Goal: Find specific page/section: Find specific page/section

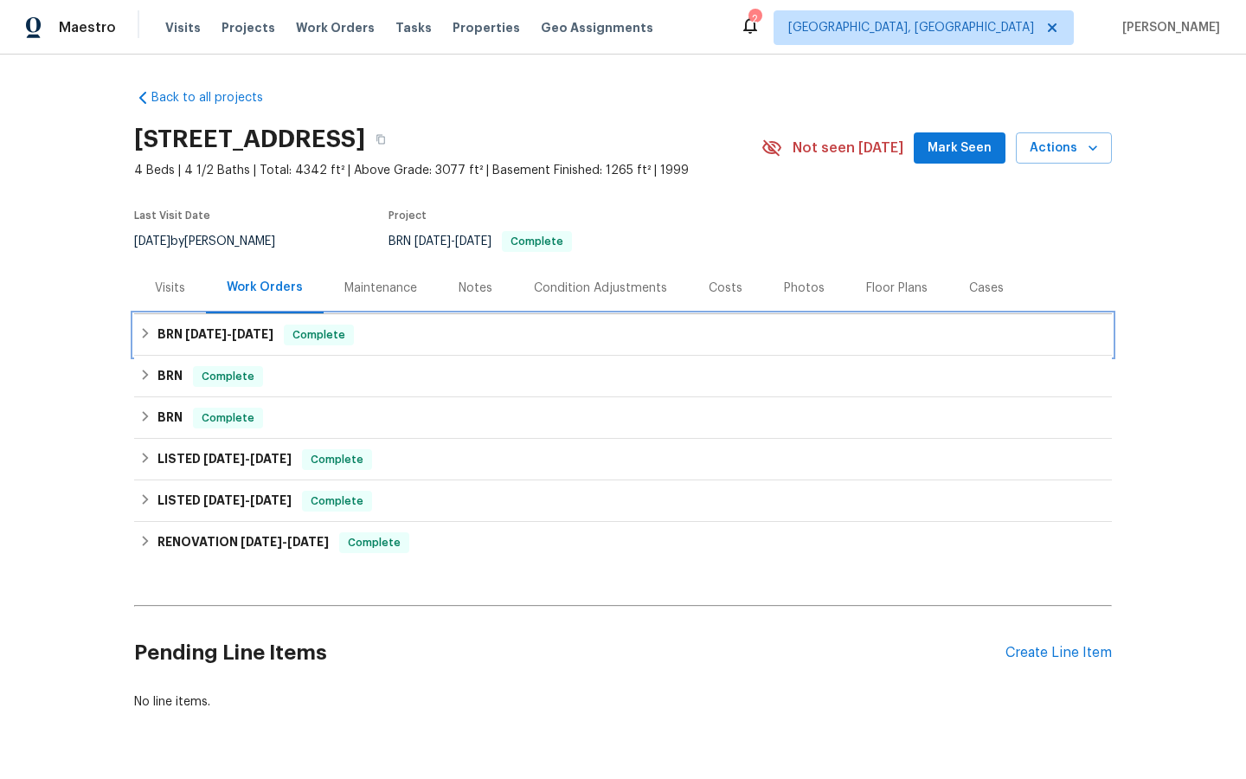
click at [314, 337] on span "Complete" at bounding box center [319, 334] width 67 height 17
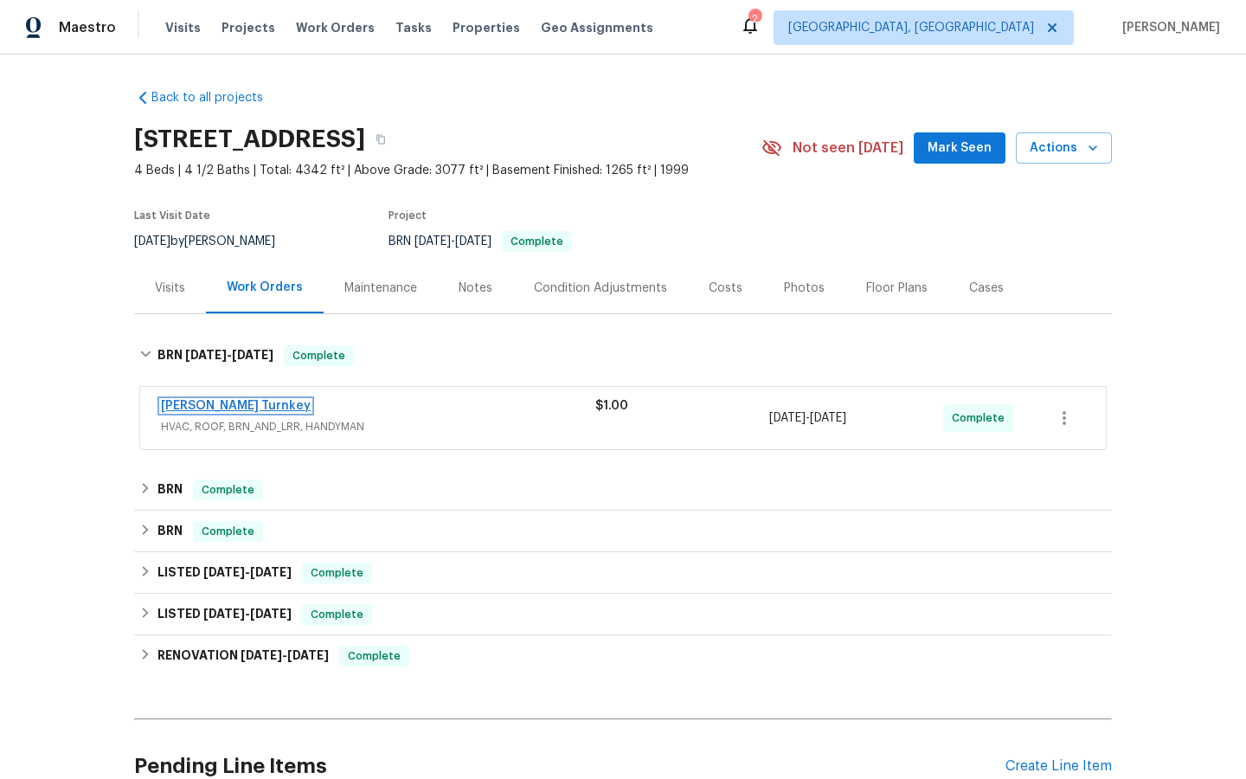
click at [194, 407] on link "[PERSON_NAME] Turnkey" at bounding box center [236, 406] width 150 height 12
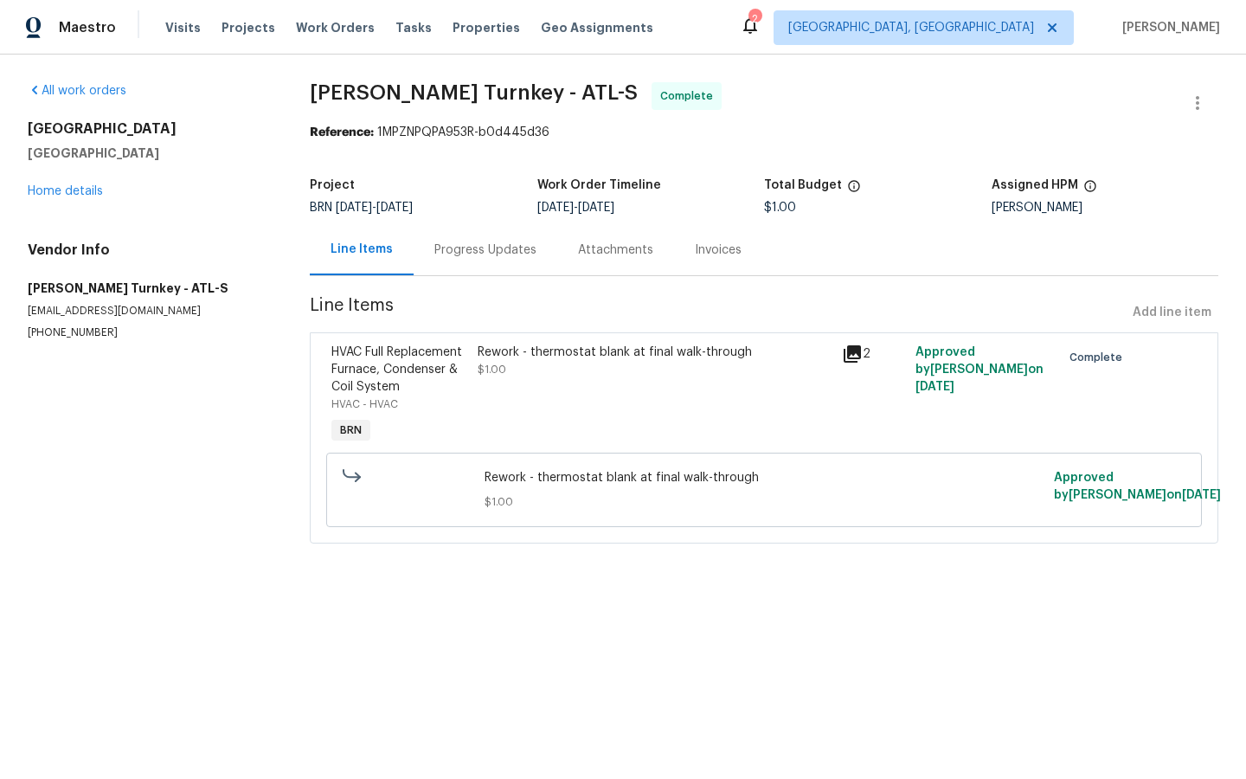
click at [363, 247] on div "Line Items" at bounding box center [361, 249] width 62 height 17
click at [855, 350] on icon at bounding box center [852, 353] width 17 height 17
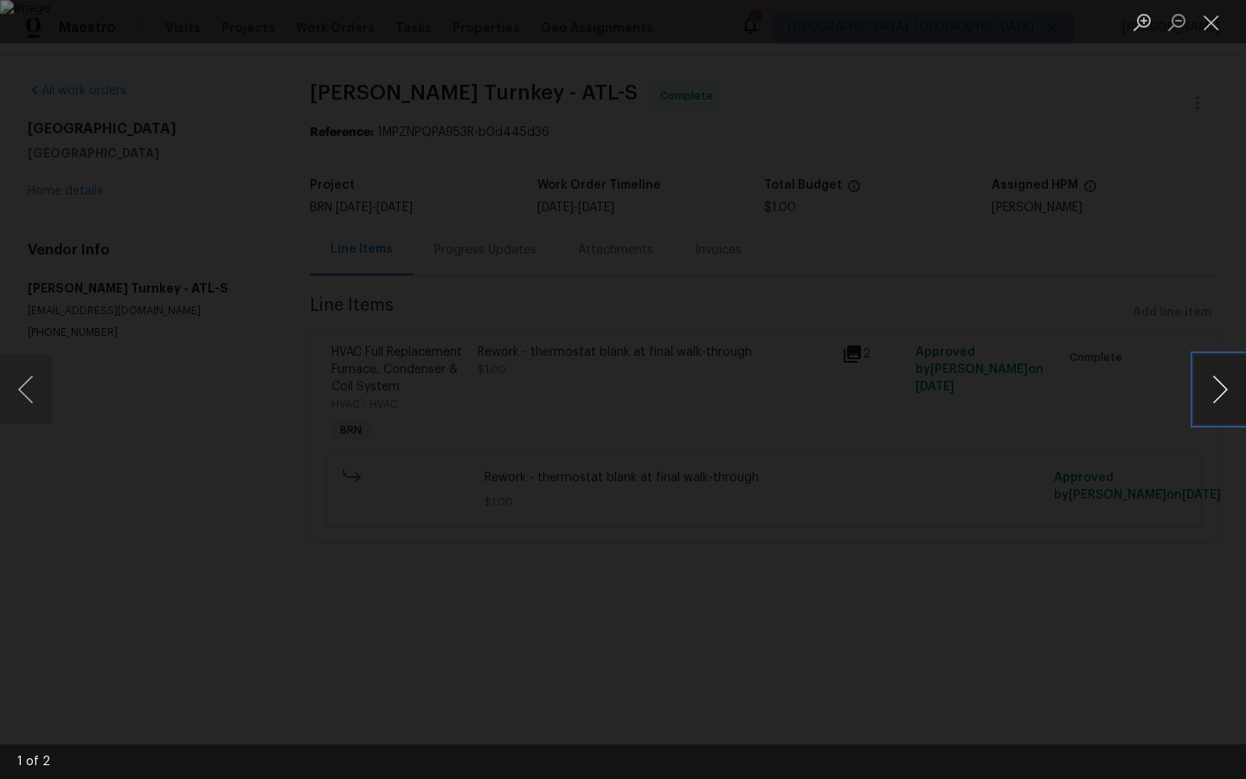
click at [1223, 387] on button "Next image" at bounding box center [1220, 389] width 52 height 69
click at [42, 581] on div "Lightbox" at bounding box center [623, 389] width 1246 height 779
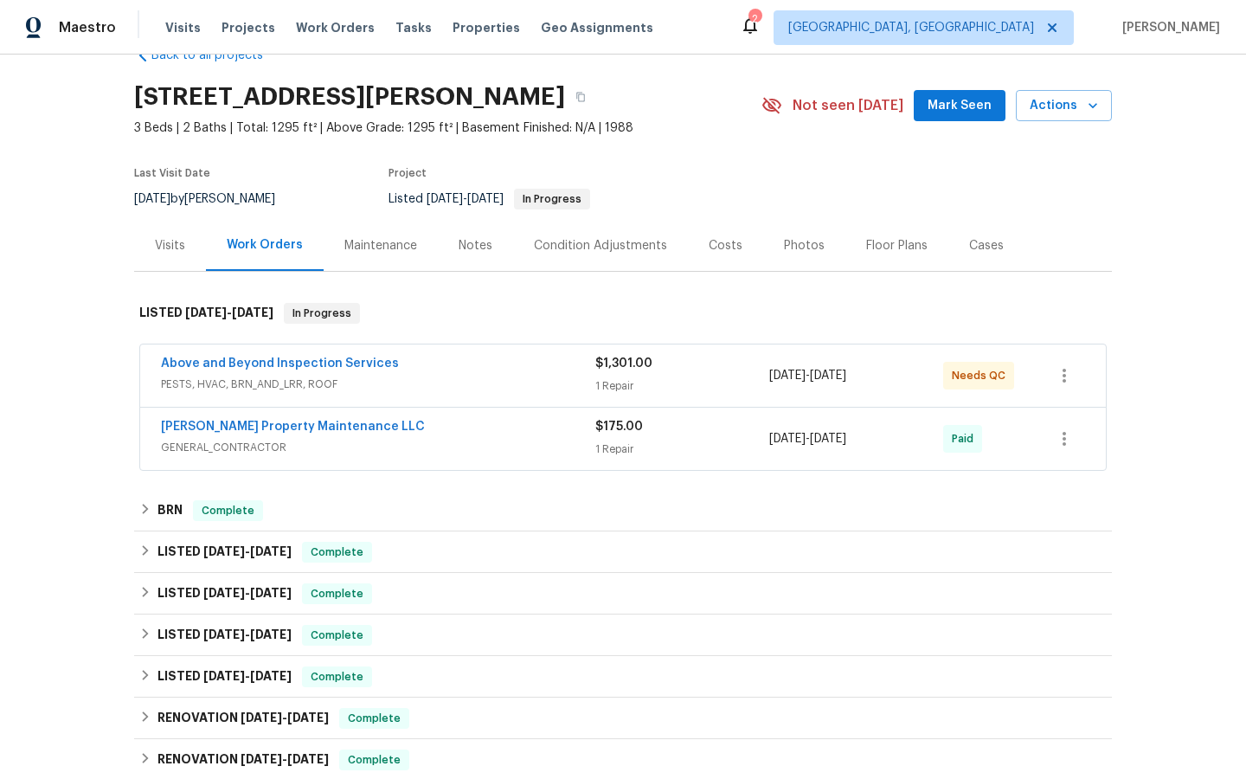
scroll to position [49, 0]
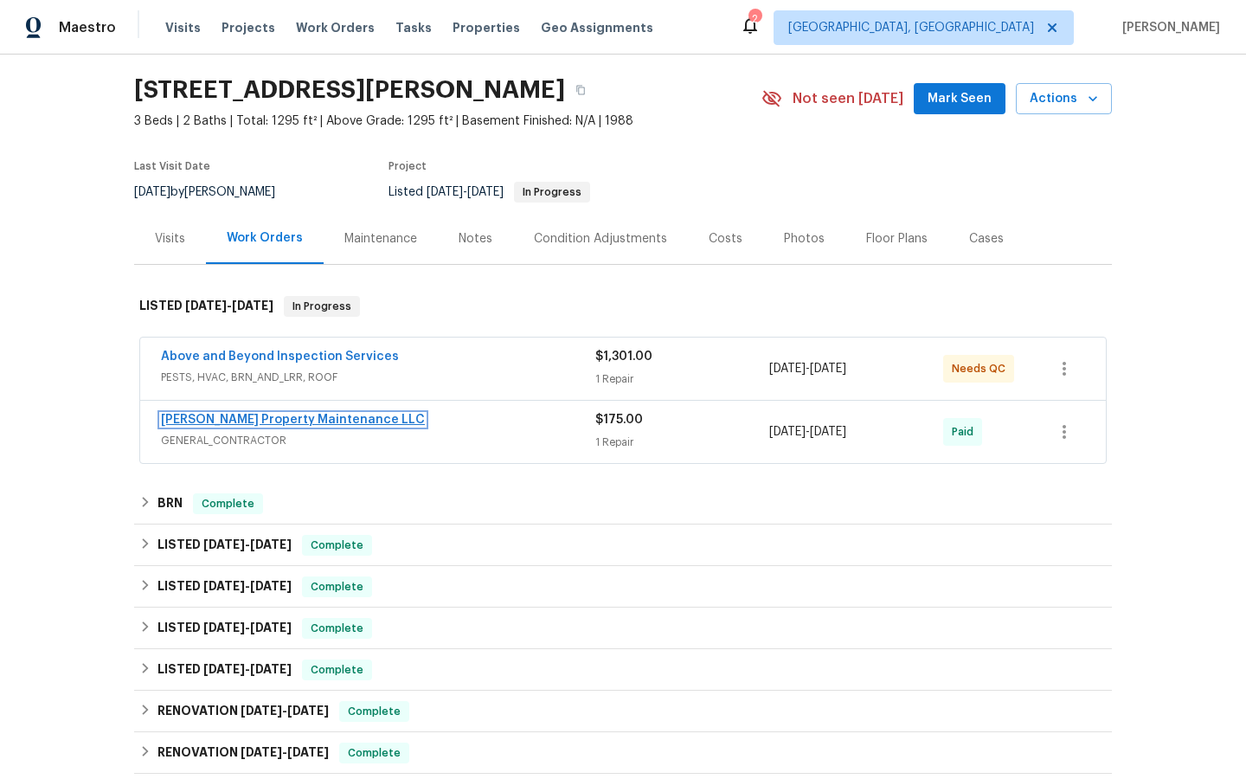
click at [286, 419] on link "[PERSON_NAME] Property Maintenance LLC" at bounding box center [293, 420] width 264 height 12
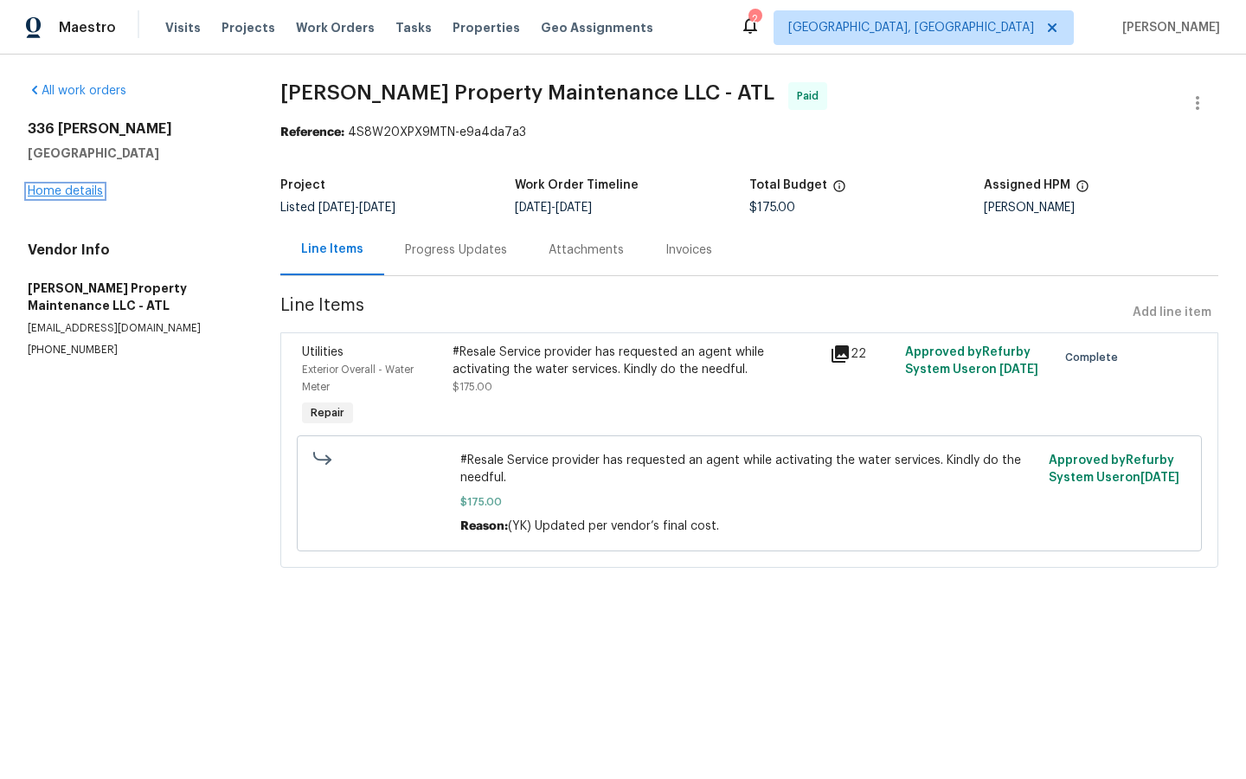
click at [52, 191] on link "Home details" at bounding box center [65, 191] width 75 height 12
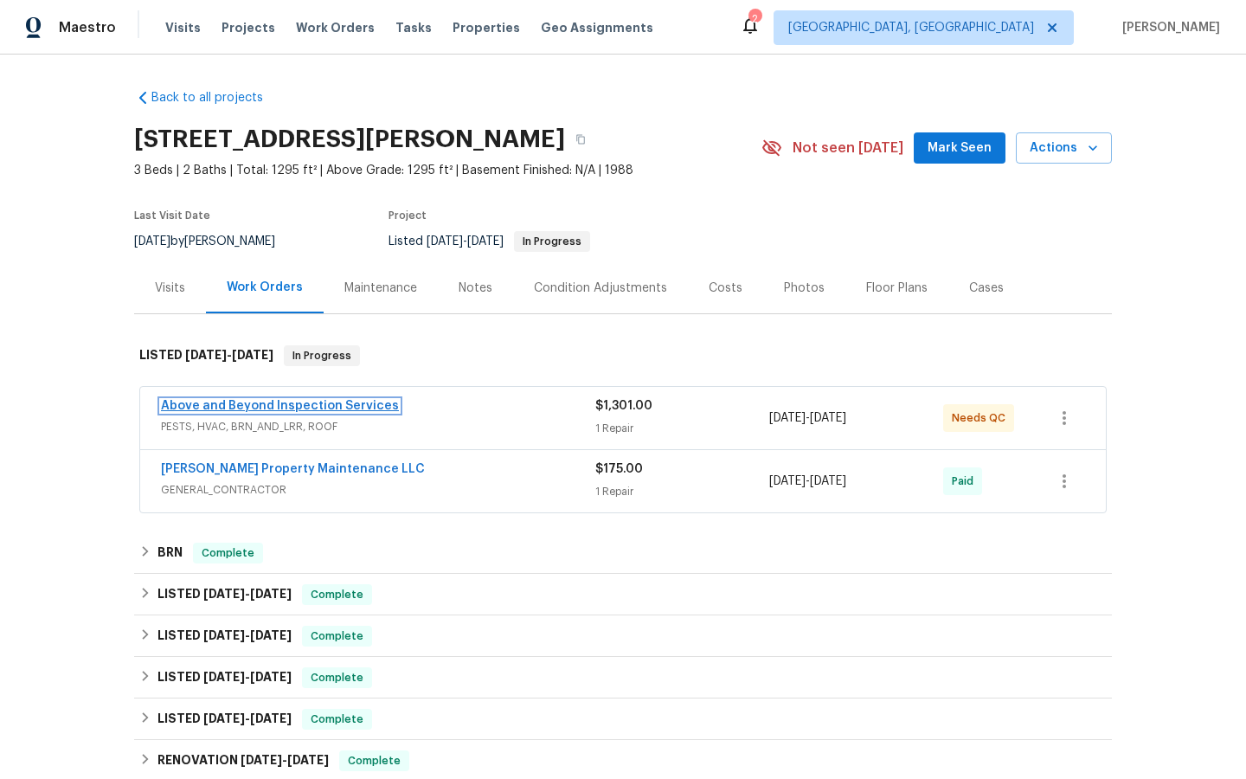
click at [279, 402] on link "Above and Beyond Inspection Services" at bounding box center [280, 406] width 238 height 12
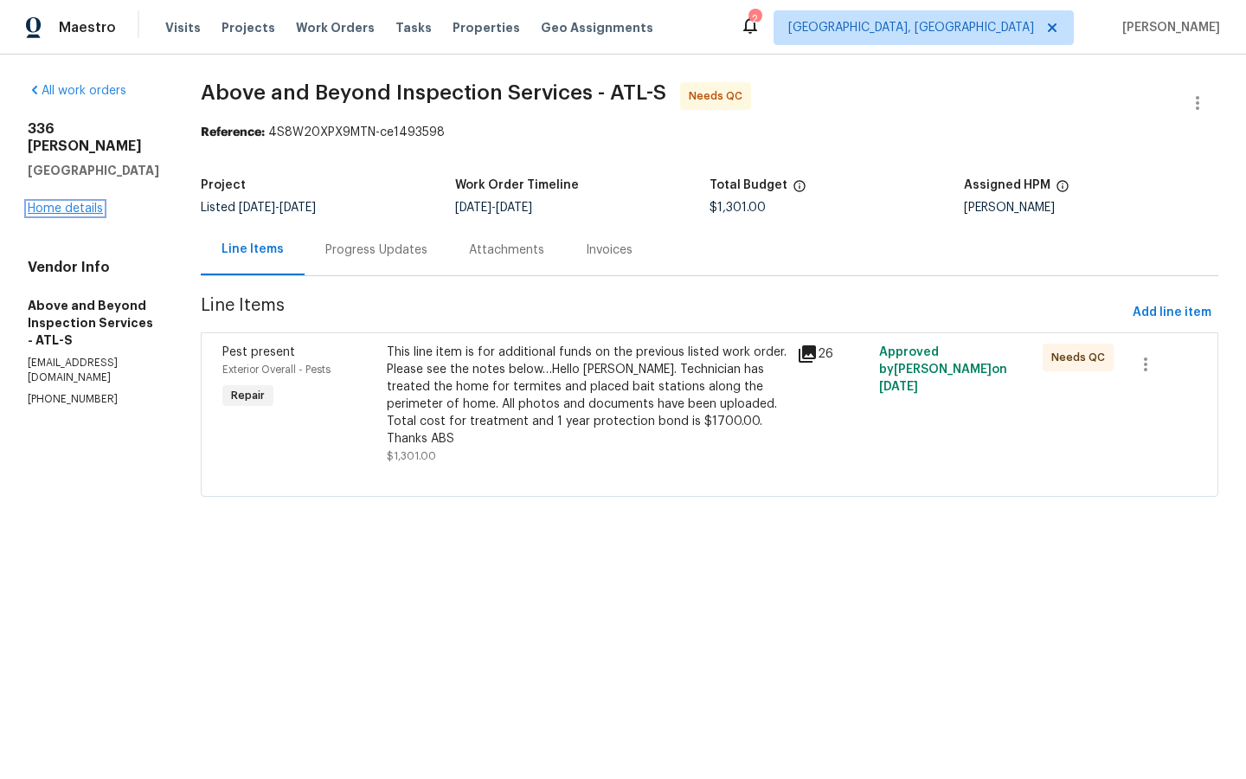
click at [66, 202] on link "Home details" at bounding box center [65, 208] width 75 height 12
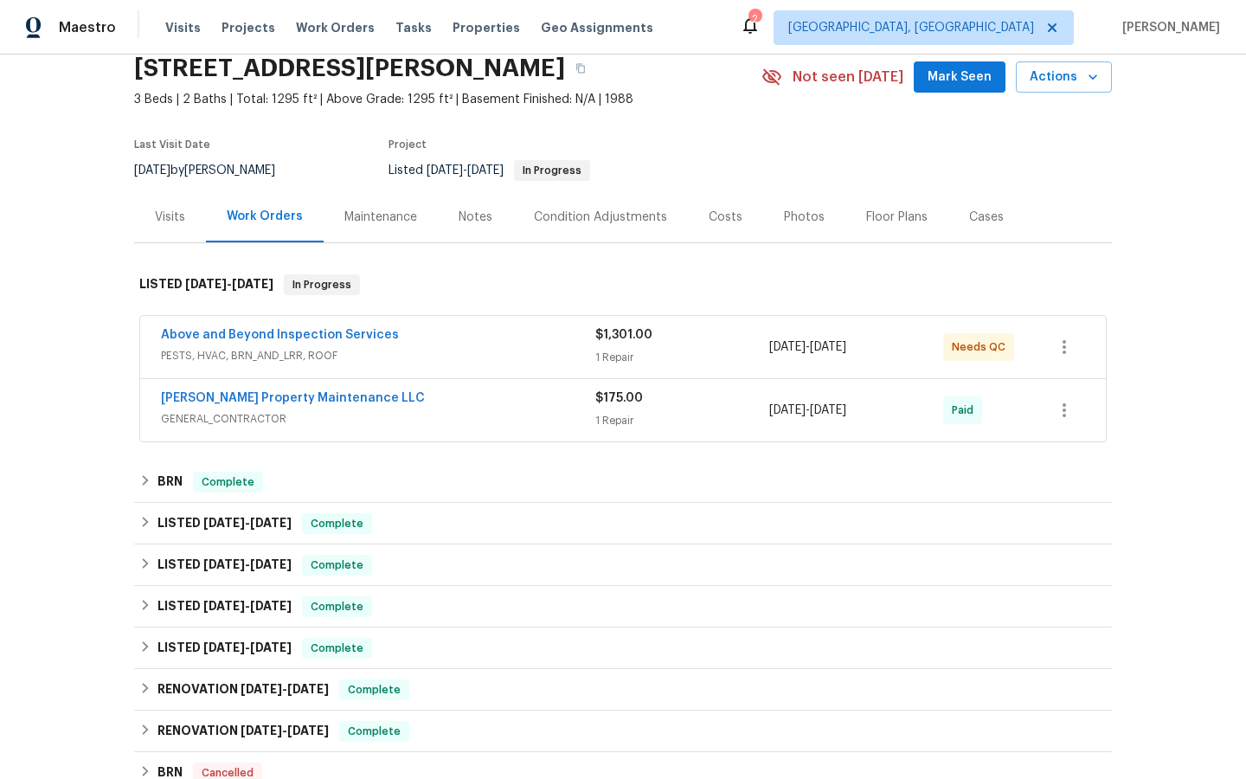
scroll to position [81, 0]
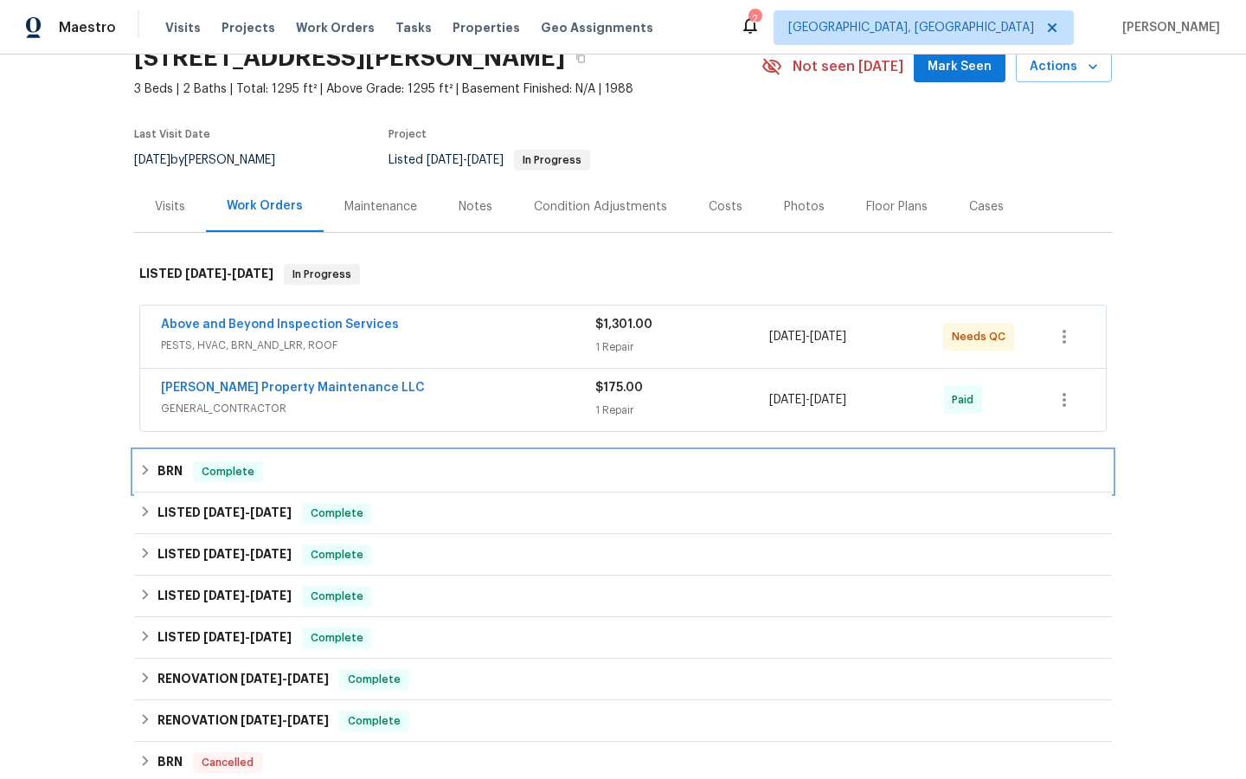
click at [217, 469] on span "Complete" at bounding box center [228, 471] width 67 height 17
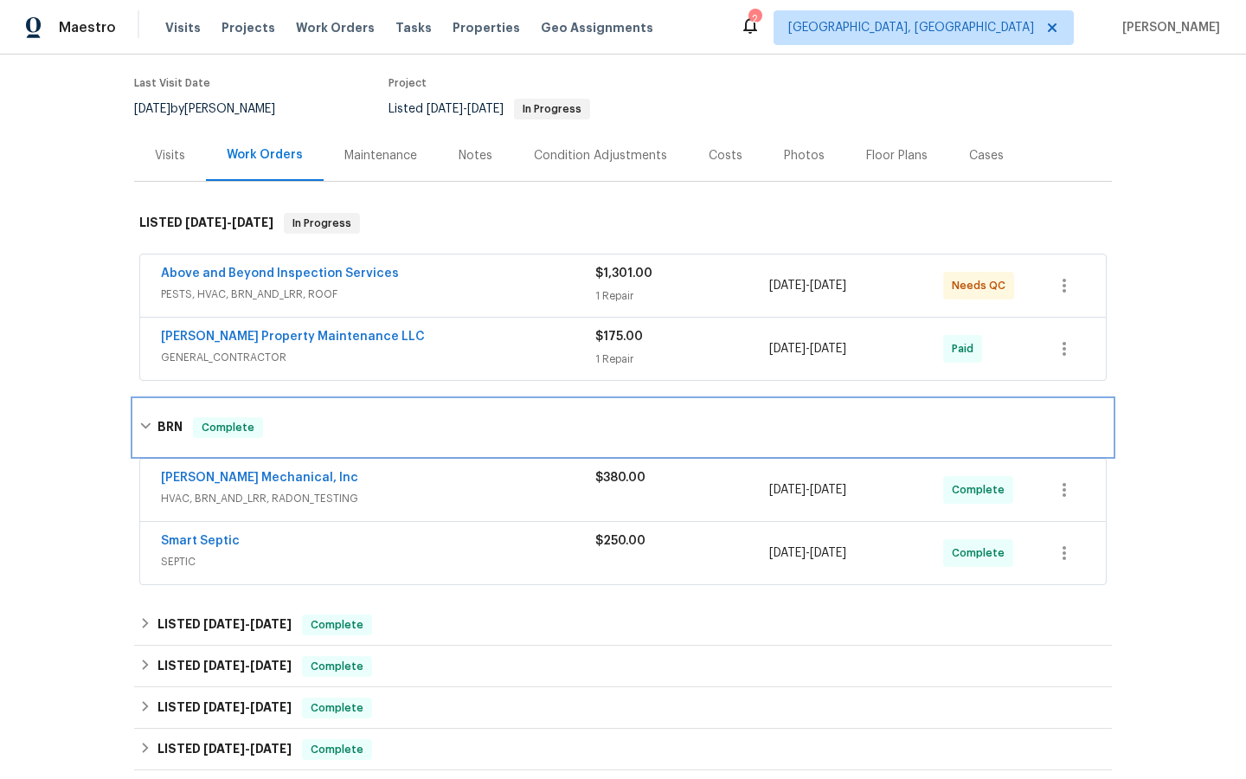
scroll to position [143, 0]
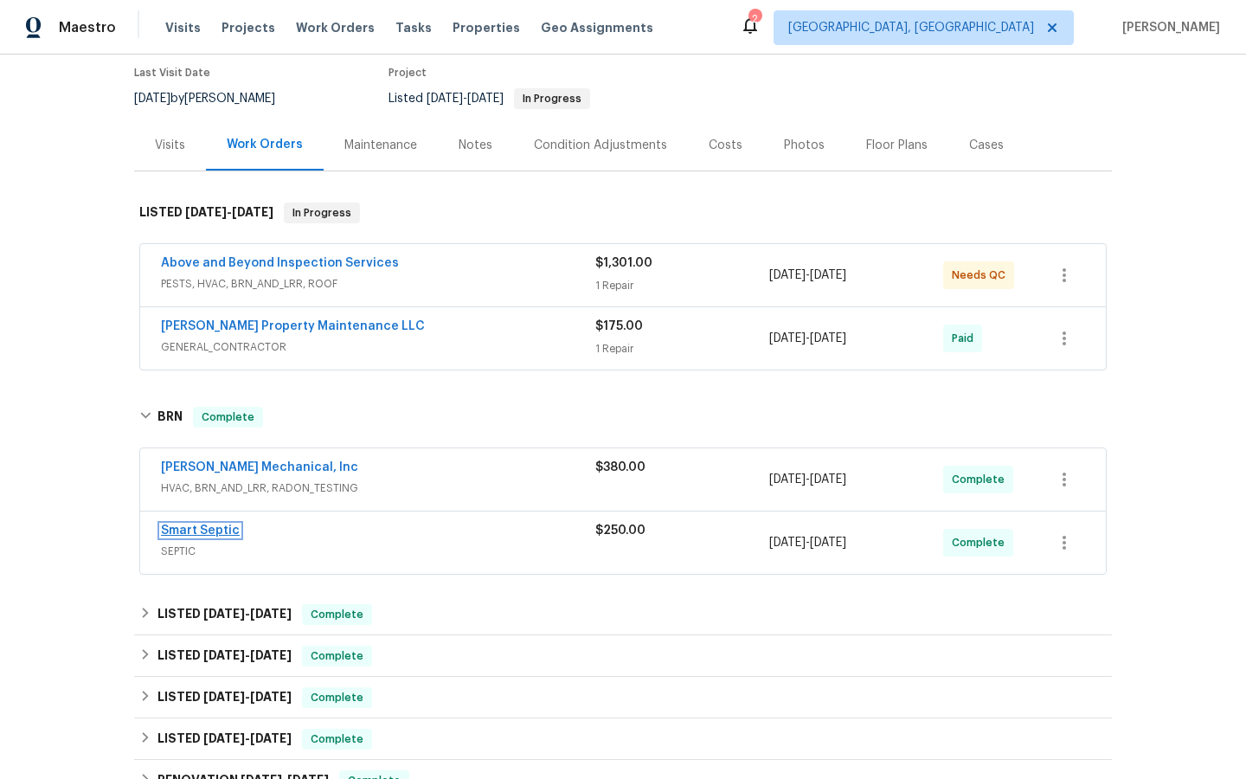
click at [195, 529] on link "Smart Septic" at bounding box center [200, 530] width 79 height 12
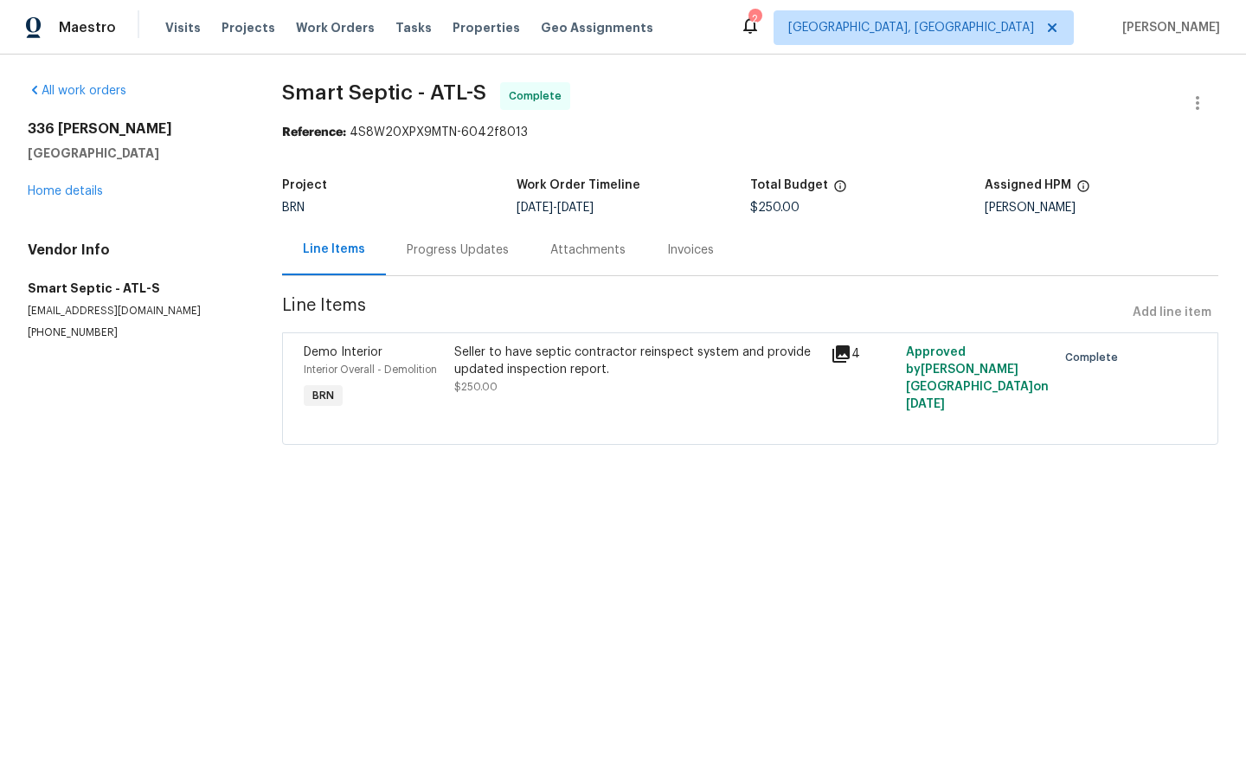
click at [682, 249] on div "Invoices" at bounding box center [690, 249] width 47 height 17
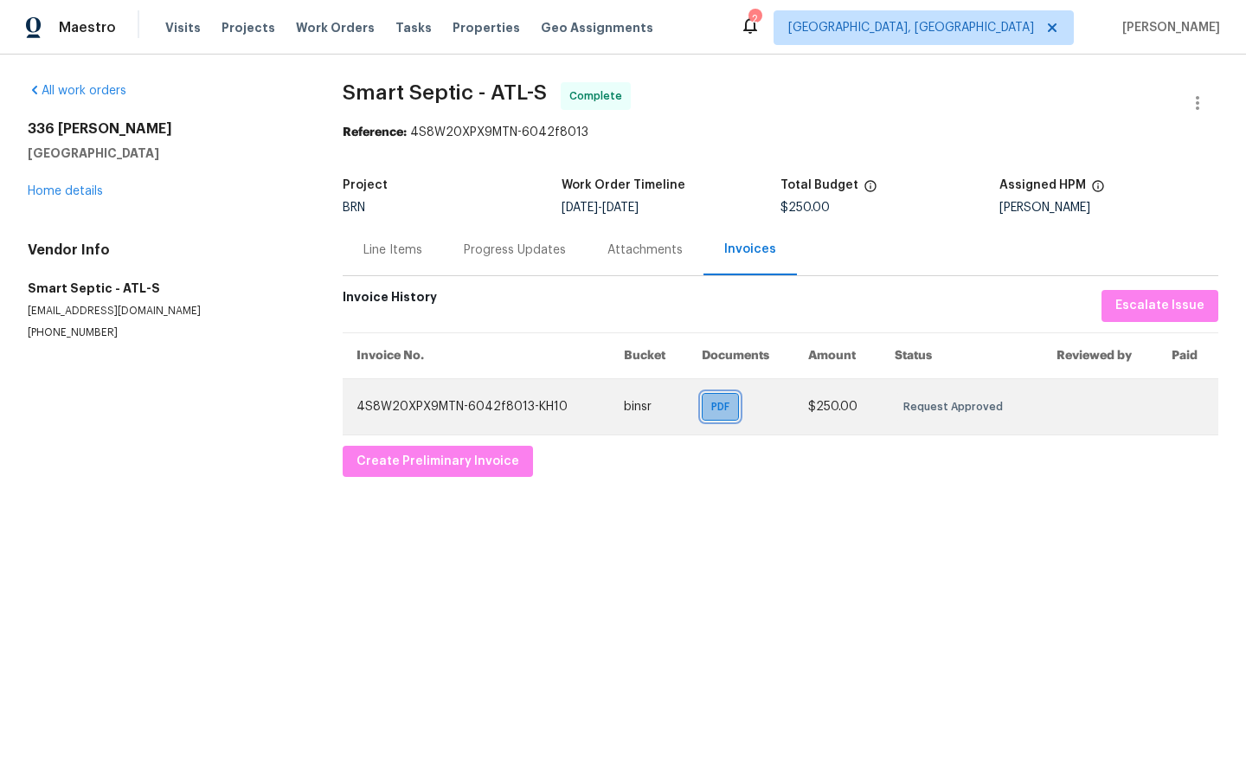
click at [718, 402] on span "PDF" at bounding box center [723, 406] width 25 height 17
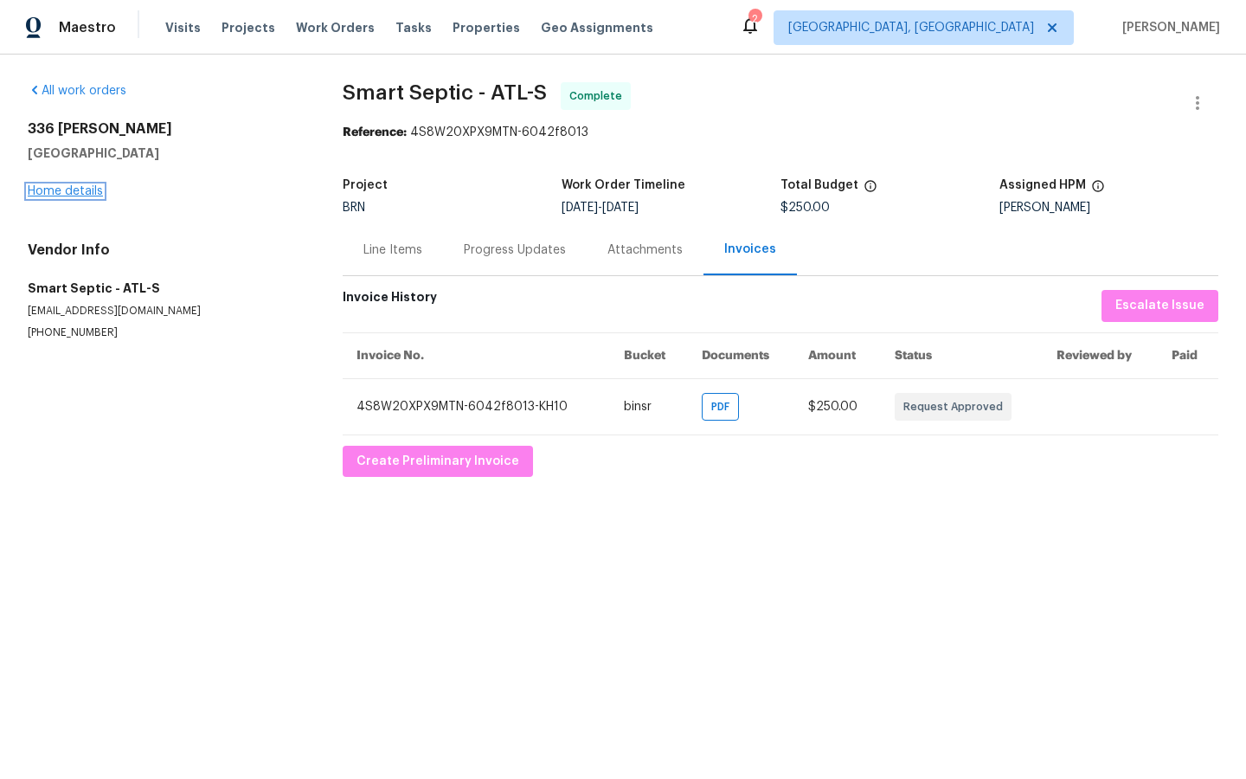
click at [61, 195] on link "Home details" at bounding box center [65, 191] width 75 height 12
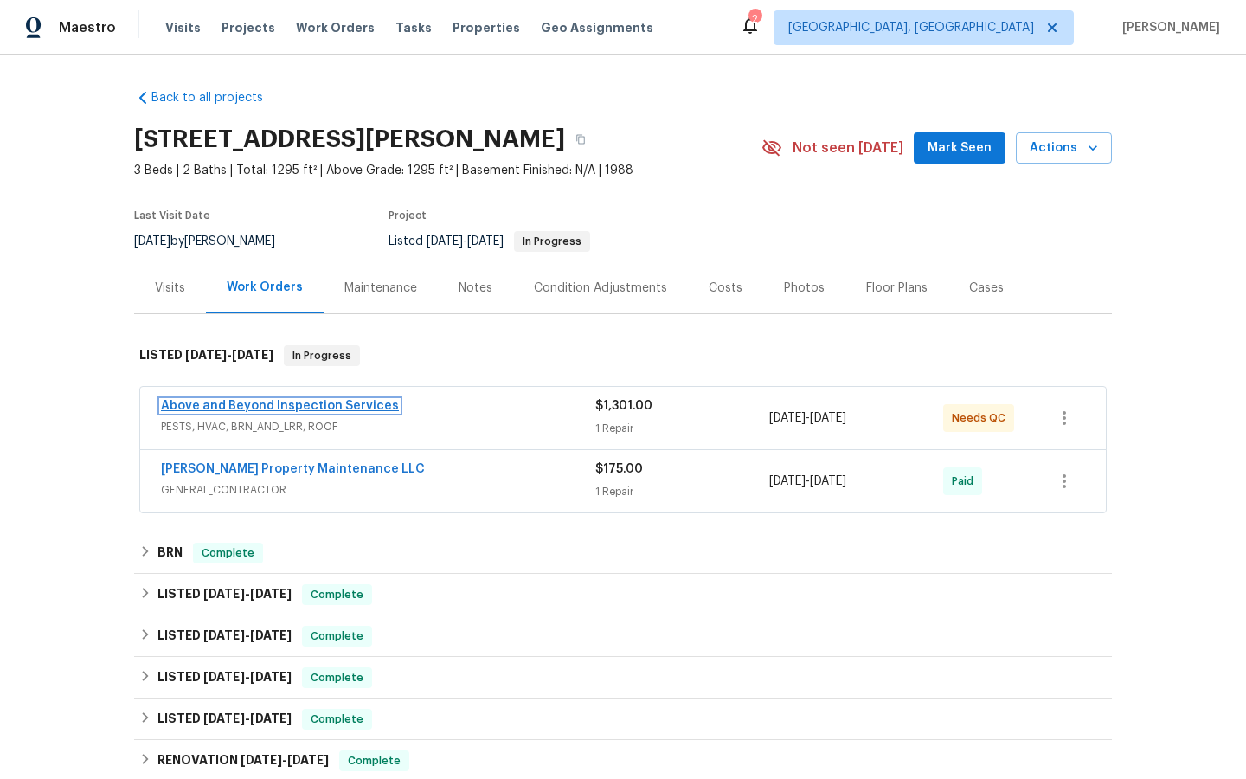
click at [286, 401] on link "Above and Beyond Inspection Services" at bounding box center [280, 406] width 238 height 12
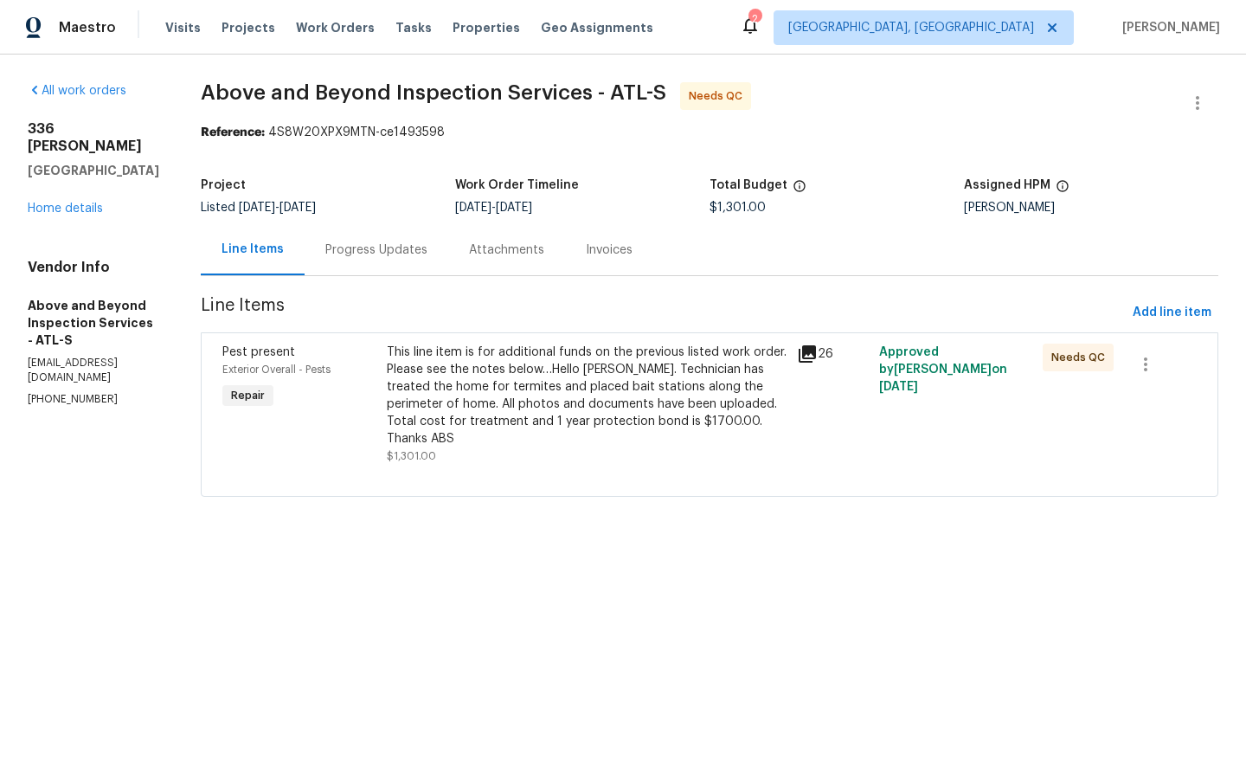
click at [653, 265] on div "Invoices" at bounding box center [609, 249] width 88 height 51
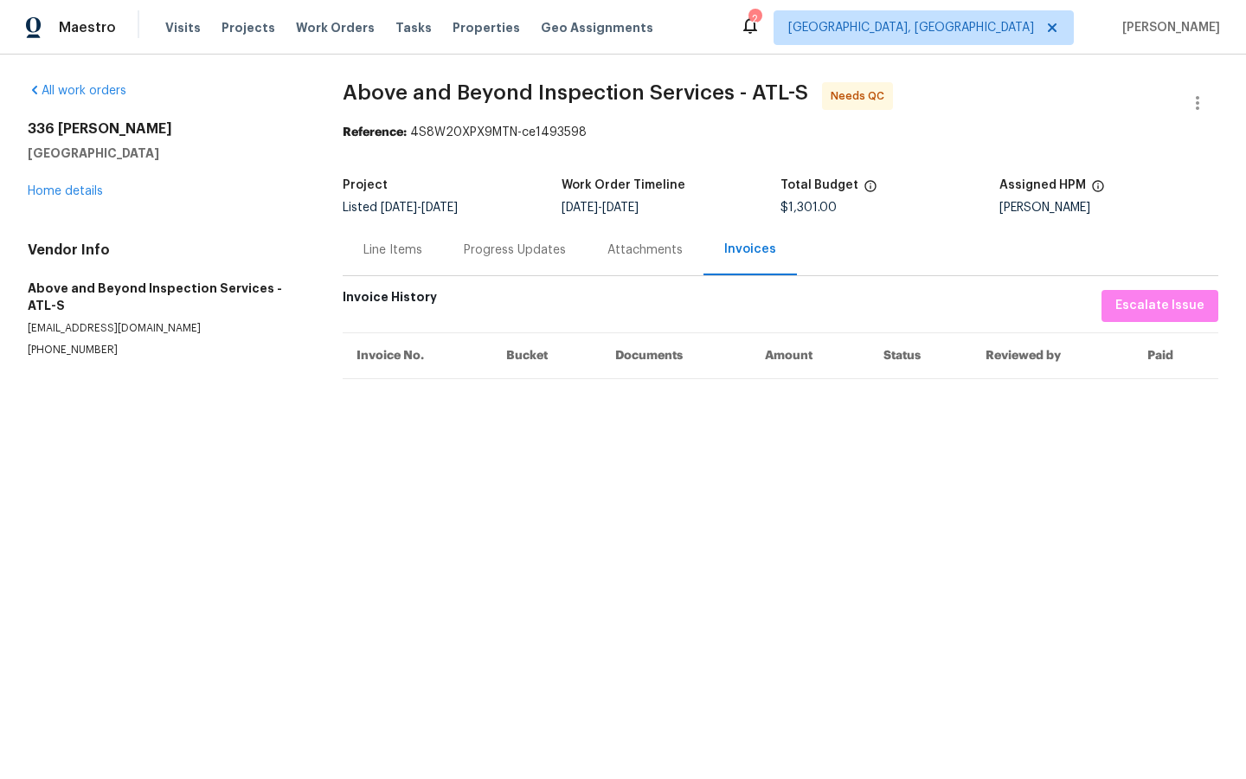
click at [735, 253] on div "Invoices" at bounding box center [750, 249] width 52 height 17
click at [401, 254] on div "Line Items" at bounding box center [392, 249] width 59 height 17
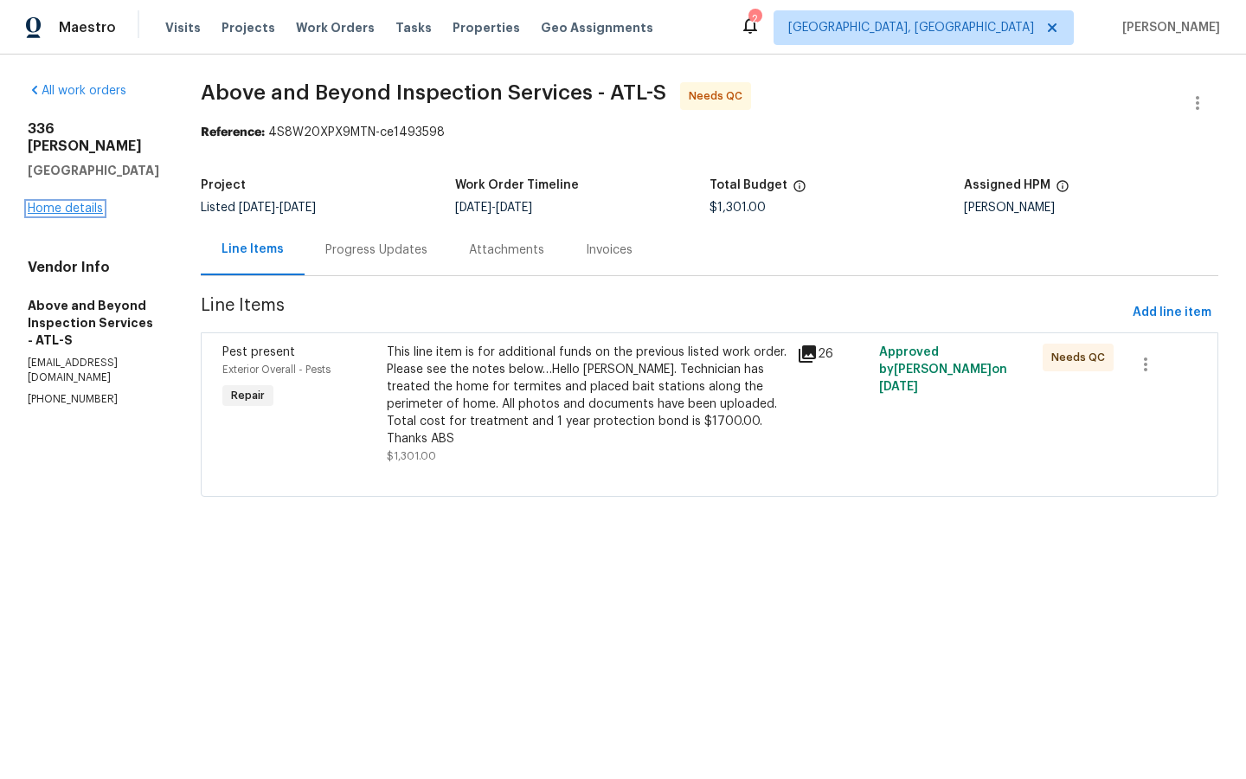
click at [61, 202] on link "Home details" at bounding box center [65, 208] width 75 height 12
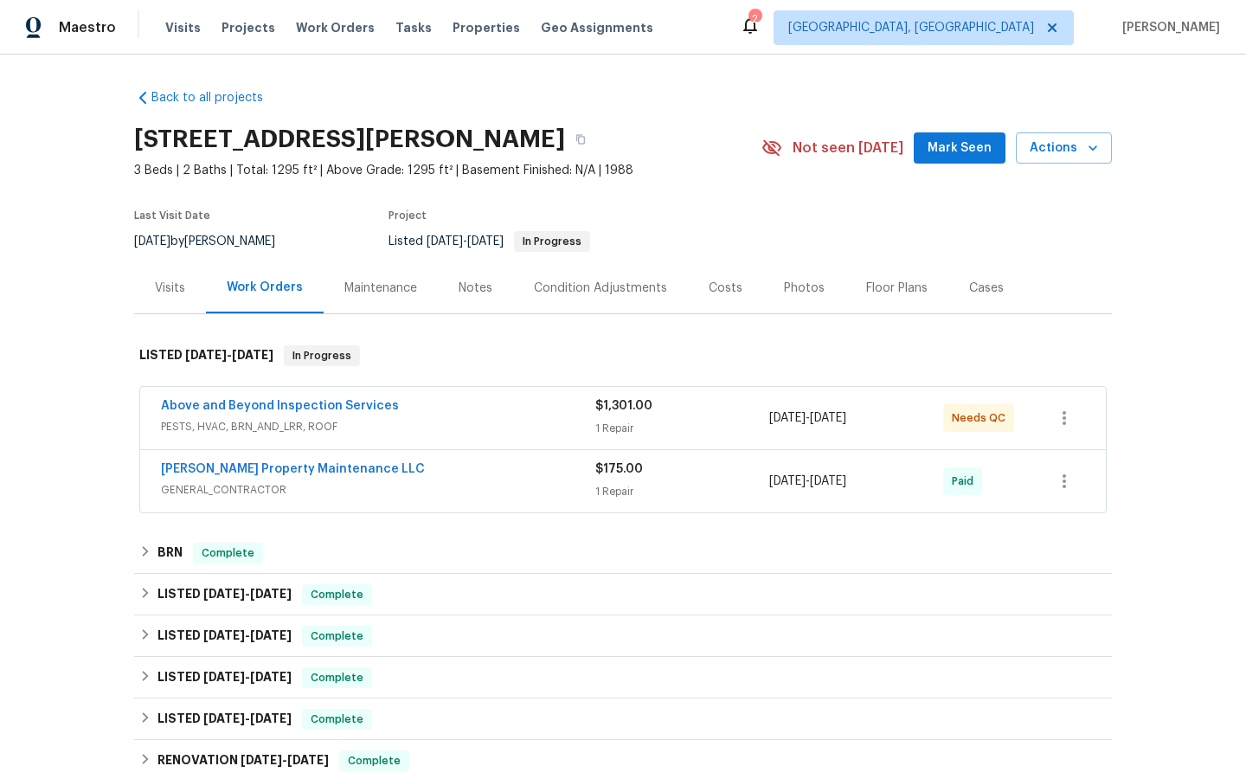
scroll to position [30, 0]
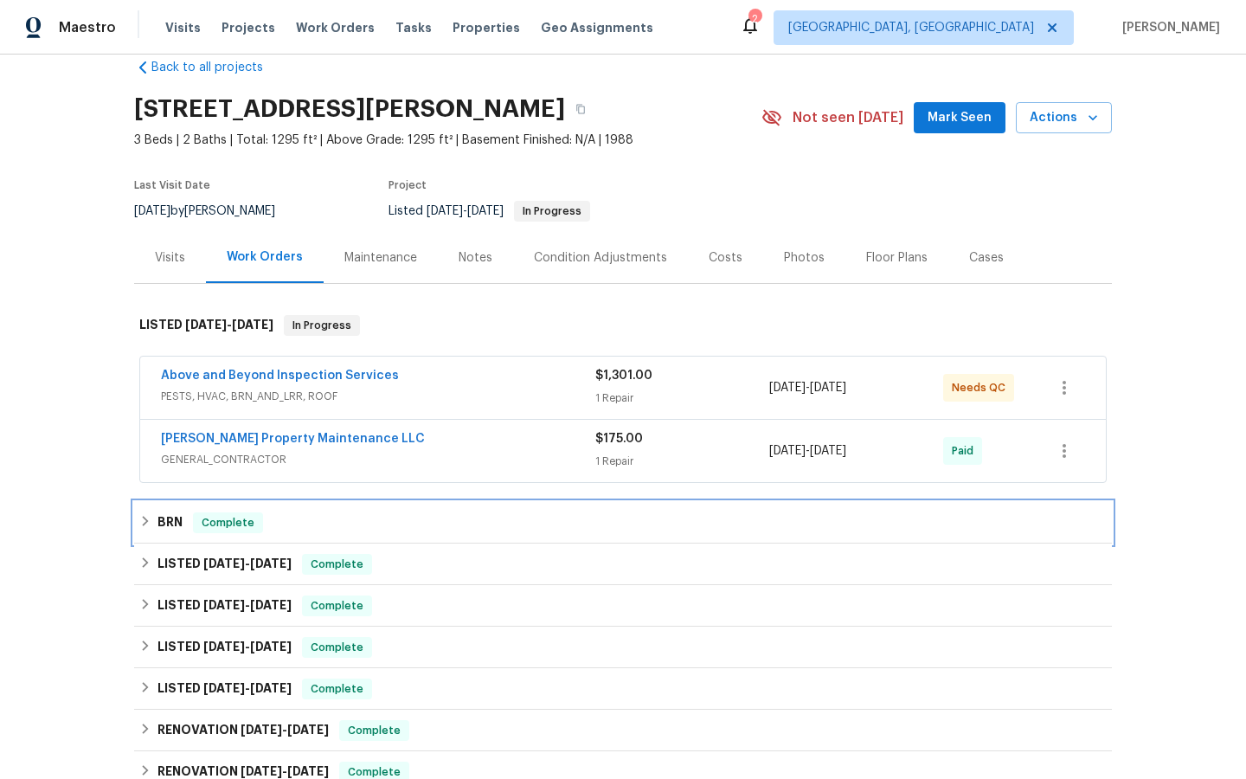
click at [222, 520] on span "Complete" at bounding box center [228, 522] width 67 height 17
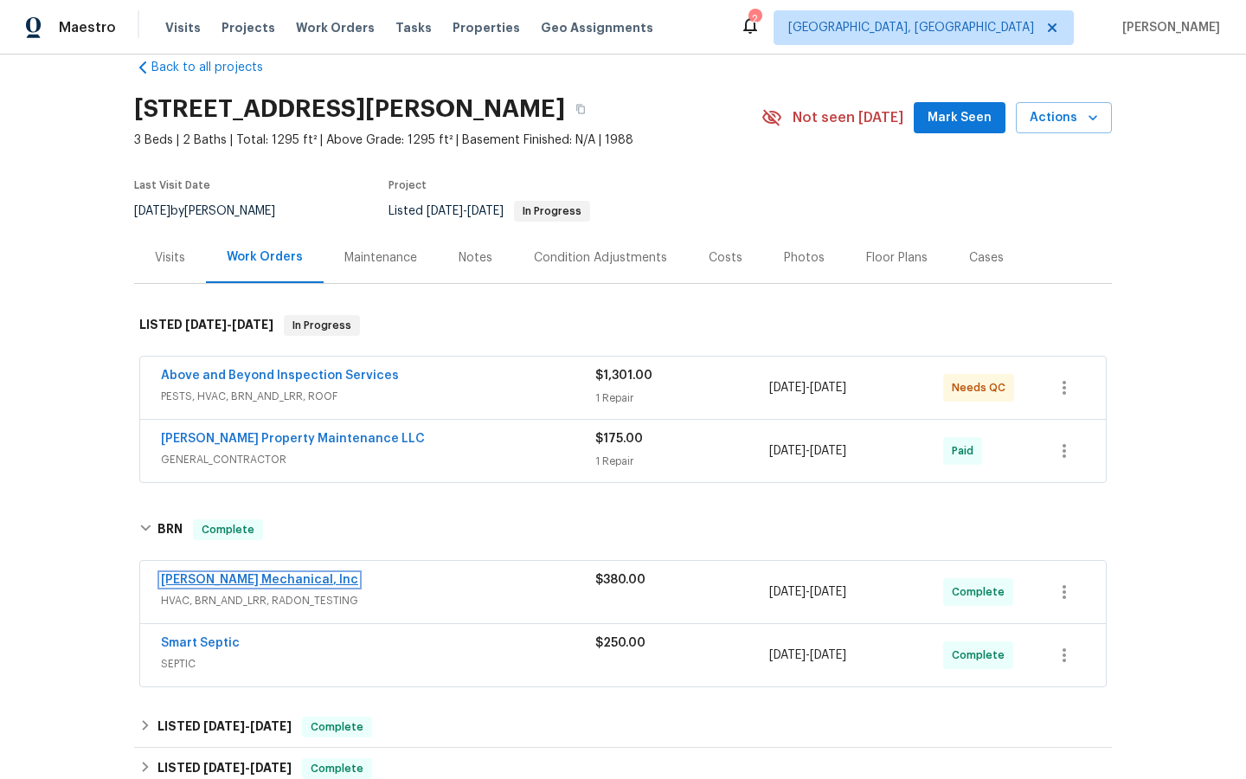
click at [263, 584] on link "JH Martin Mechanical, Inc" at bounding box center [259, 580] width 197 height 12
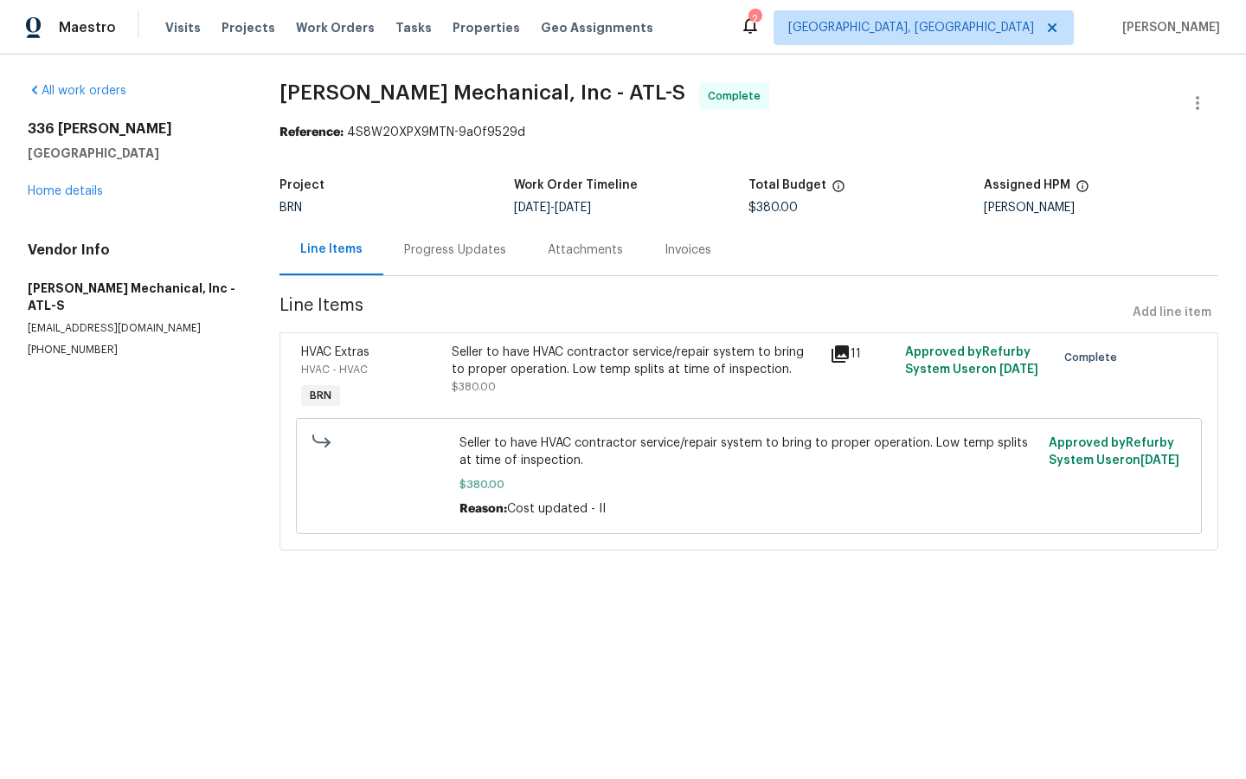
click at [683, 245] on div "Invoices" at bounding box center [687, 249] width 47 height 17
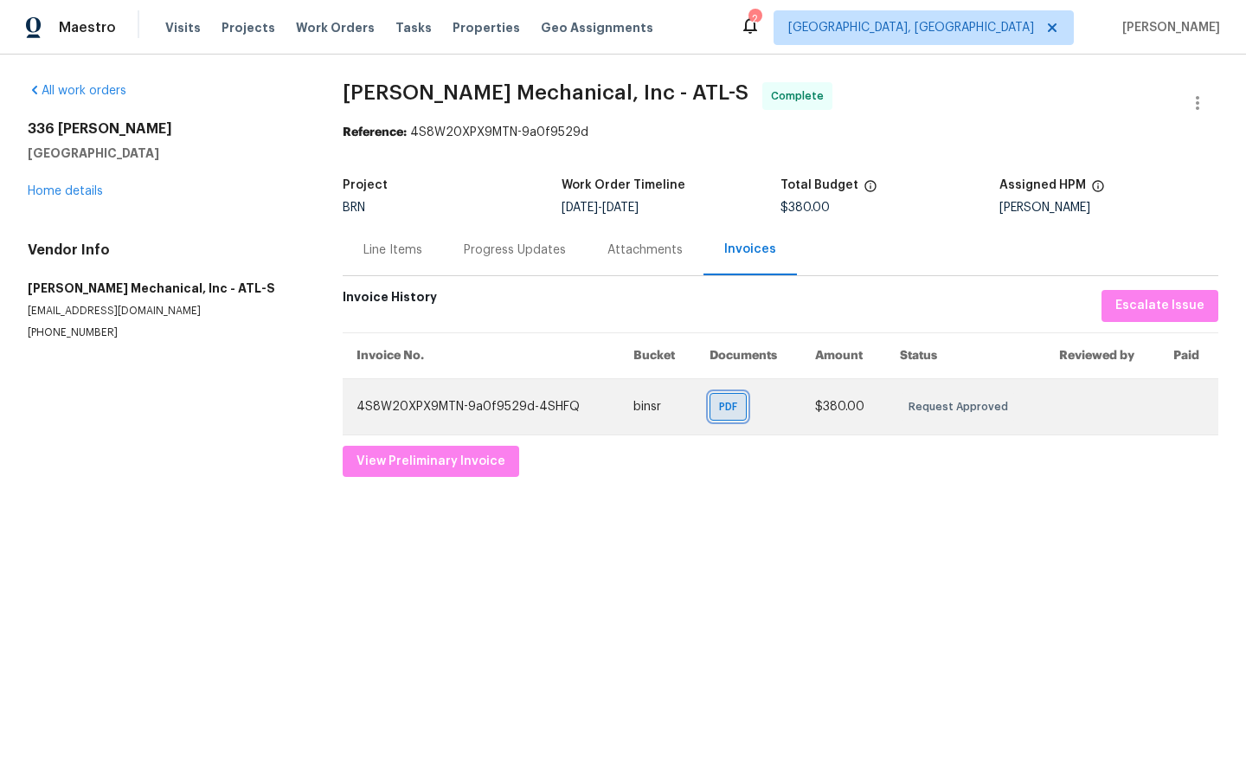
click at [732, 406] on span "PDF" at bounding box center [731, 406] width 25 height 17
